Goal: Task Accomplishment & Management: Use online tool/utility

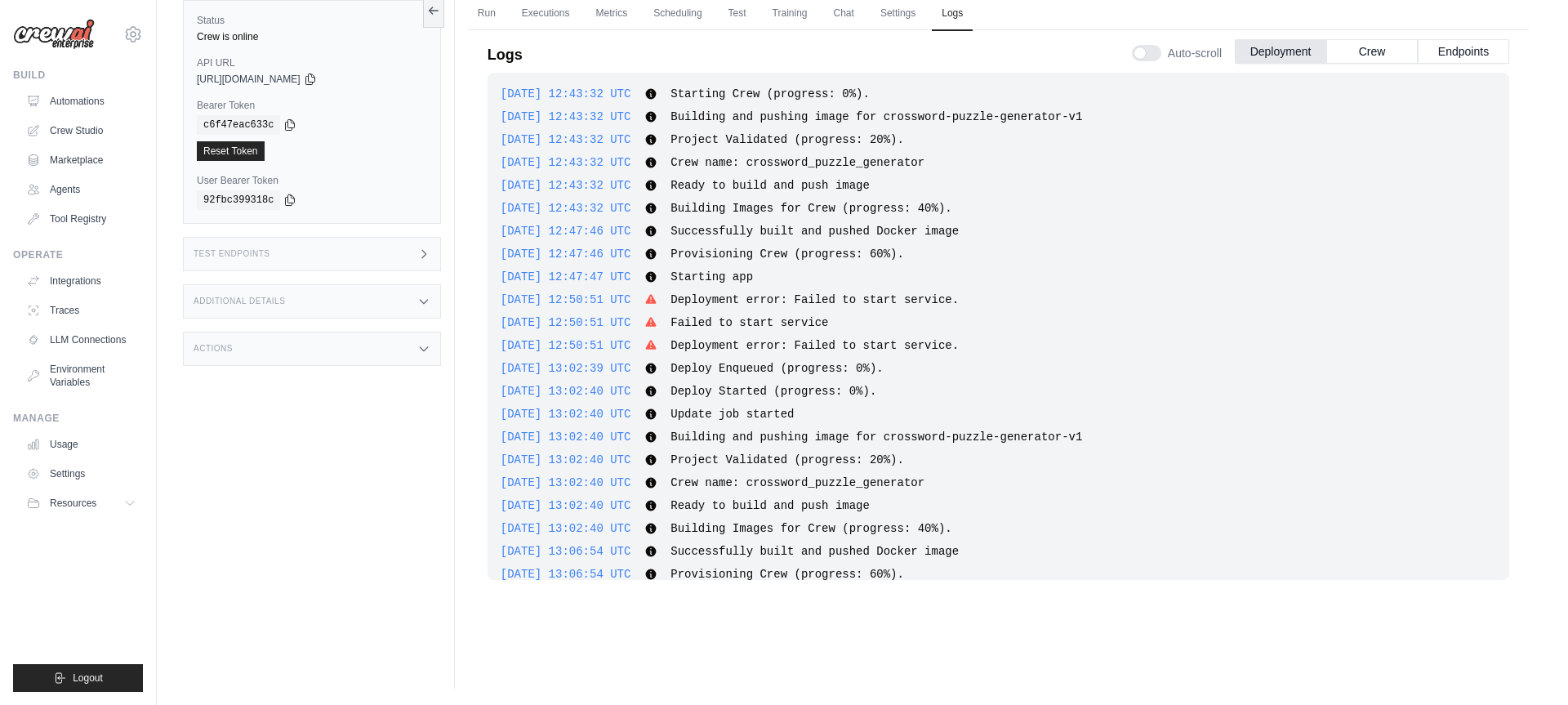
scroll to position [90, 0]
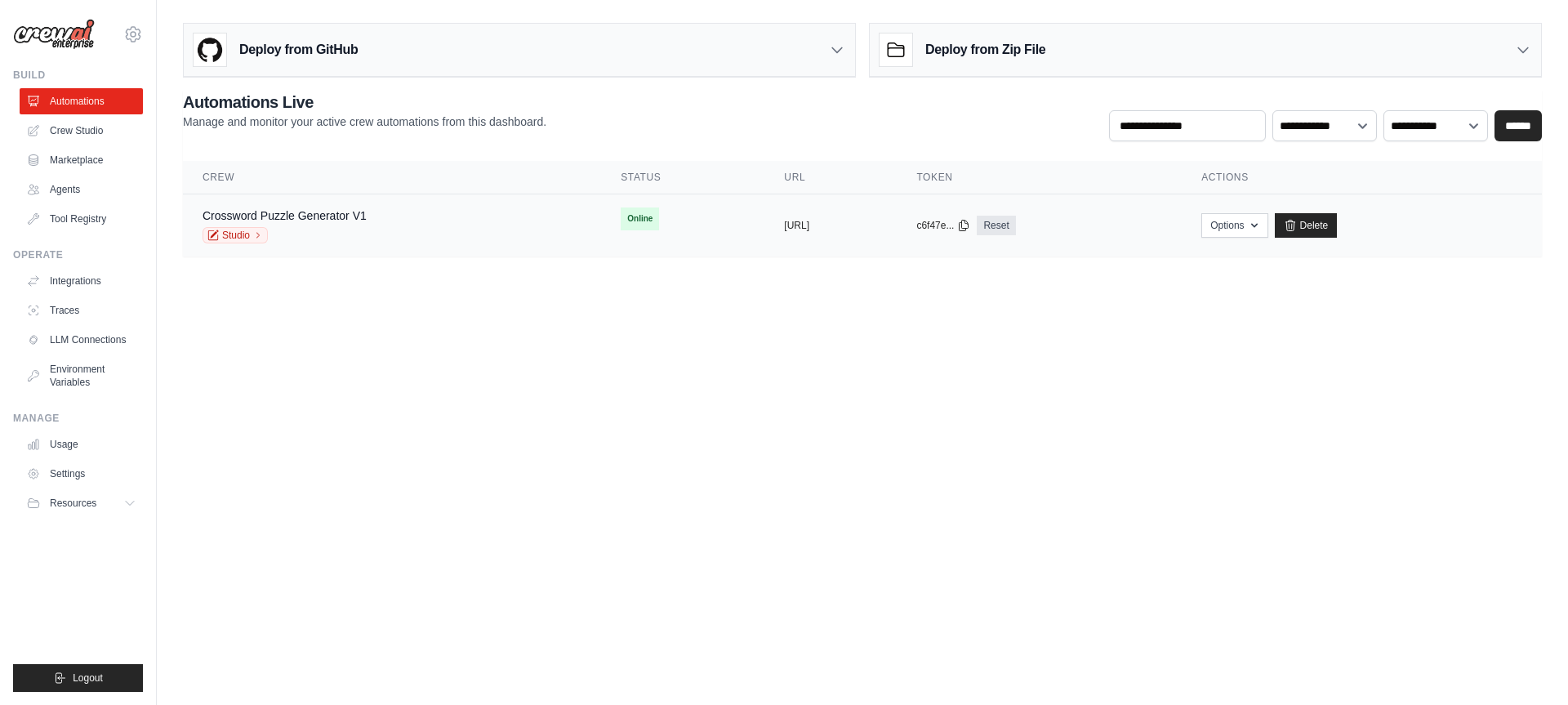
click at [503, 214] on div "Crossword Puzzle Generator V1 Studio" at bounding box center [392, 225] width 379 height 36
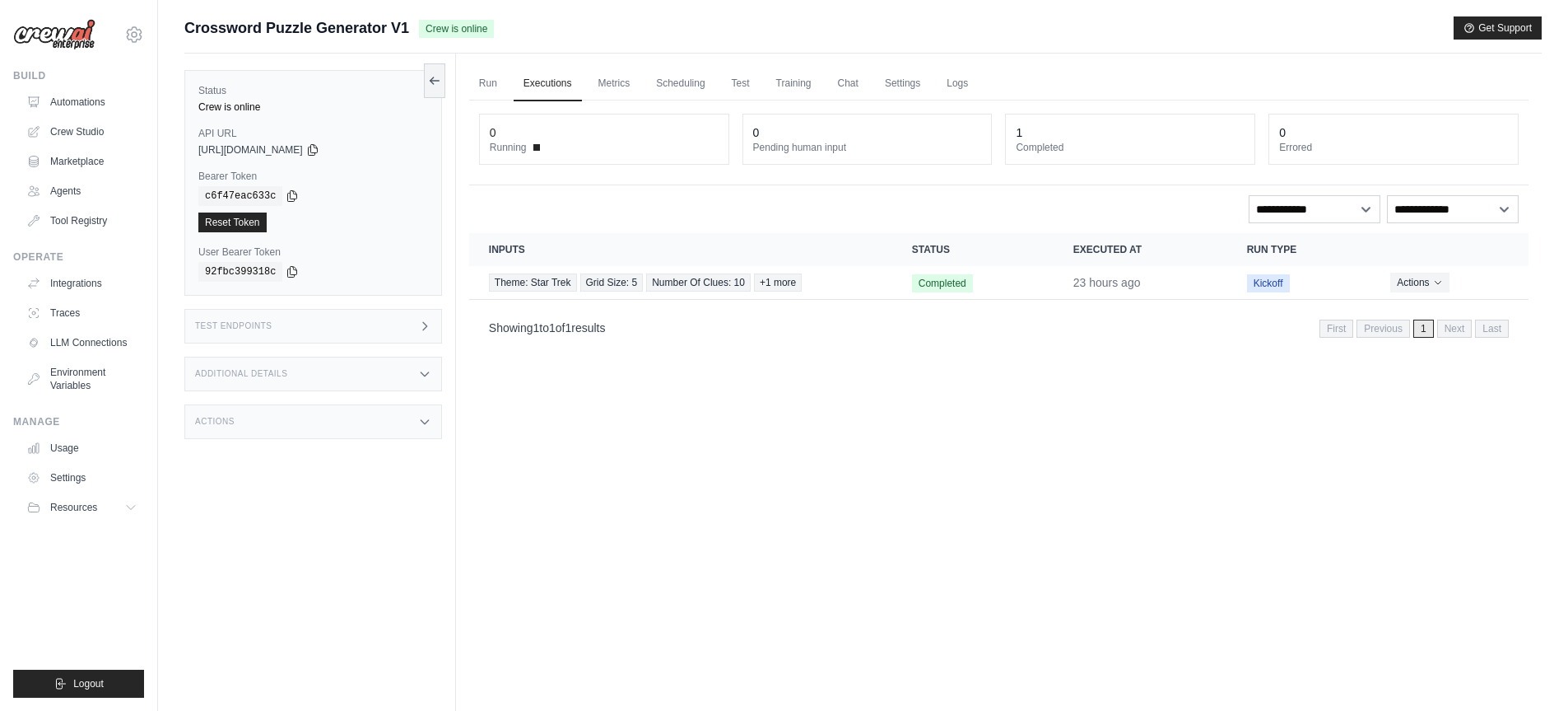
click at [533, 458] on div "Run Executions Metrics Scheduling Test Training Chat Settings Logs 0 Running 0 …" at bounding box center [999, 409] width 1086 height 711
click at [657, 448] on div "Run Executions Metrics Scheduling Test Training Chat Settings Logs 0 Running 0 …" at bounding box center [999, 409] width 1086 height 711
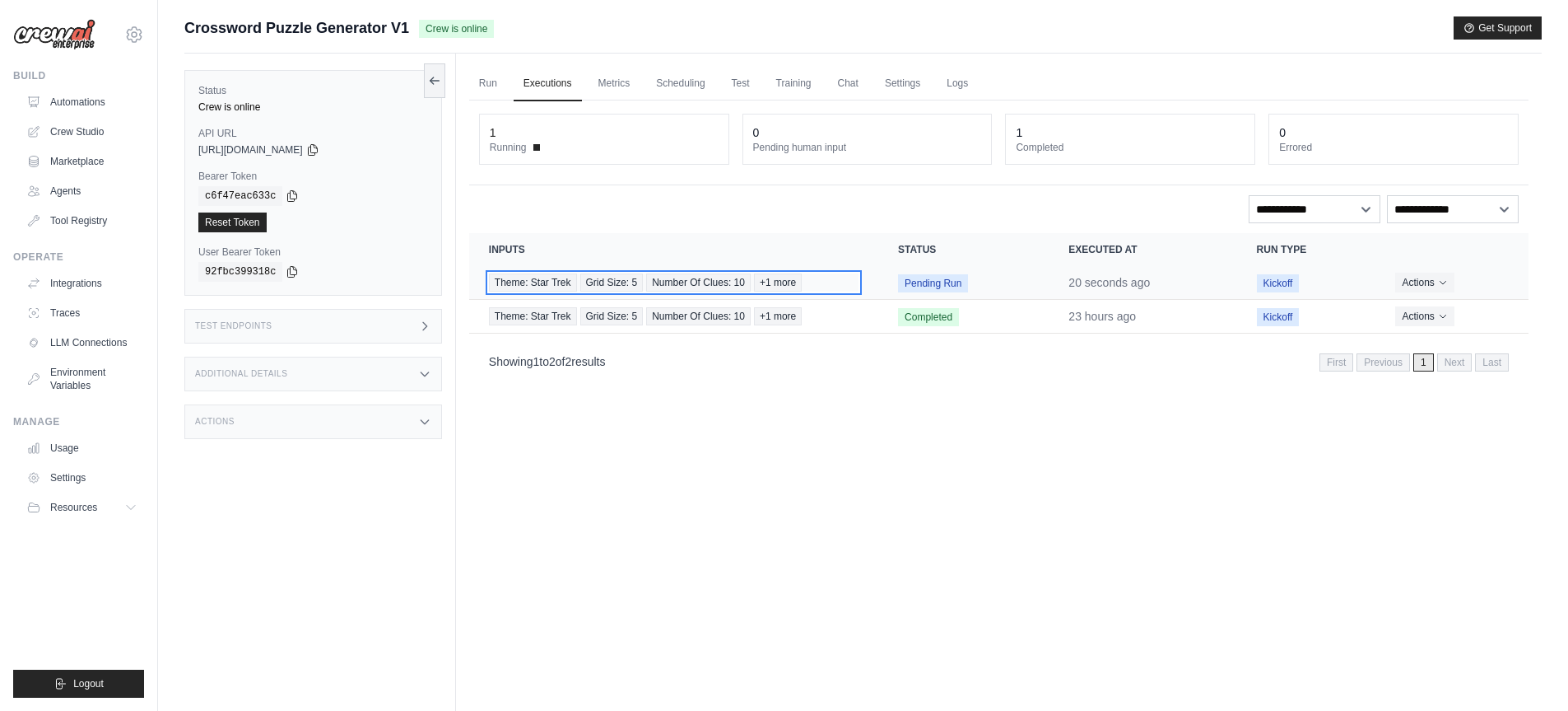
click at [856, 285] on div "Theme: Star Trek Grid Size: 5 Number Of Clues: 10 +1 more" at bounding box center [674, 283] width 370 height 19
click at [1015, 278] on td "Pending Run" at bounding box center [964, 283] width 170 height 34
